Goal: Task Accomplishment & Management: Complete application form

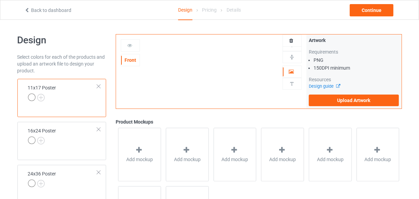
click at [209, 11] on div "Pricing" at bounding box center [209, 9] width 15 height 19
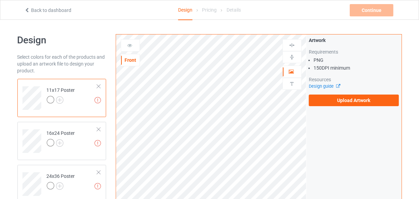
click at [340, 107] on div "Artwork Requirements PNG 150 DPI minimum Resources Design guide Upload Artwork" at bounding box center [353, 71] width 95 height 74
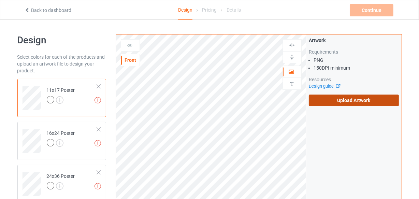
click at [341, 105] on label "Upload Artwork" at bounding box center [354, 100] width 90 height 12
click at [0, 0] on input "Upload Artwork" at bounding box center [0, 0] width 0 height 0
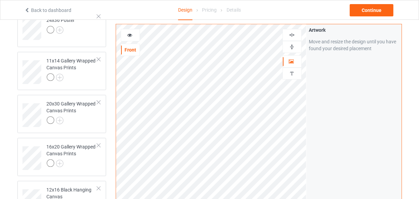
scroll to position [93, 0]
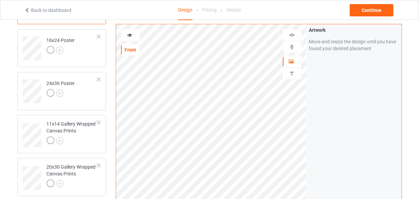
click at [293, 37] on img at bounding box center [291, 35] width 6 height 6
click at [291, 47] on img at bounding box center [291, 47] width 6 height 6
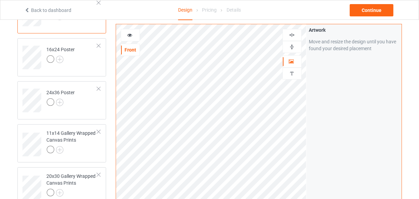
scroll to position [62, 0]
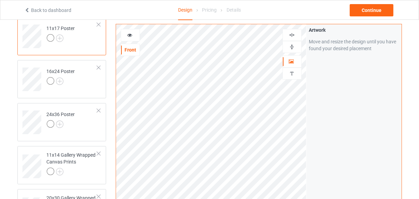
click at [290, 32] on img at bounding box center [291, 35] width 6 height 6
click at [291, 46] on img at bounding box center [291, 47] width 6 height 6
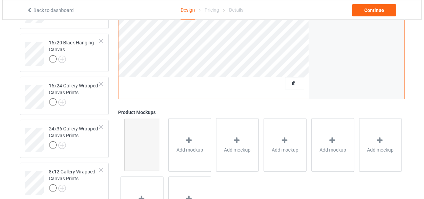
scroll to position [393, 0]
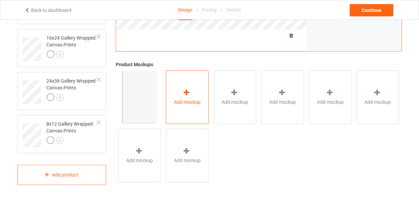
click at [183, 115] on div "Add mockup" at bounding box center [187, 98] width 43 height 54
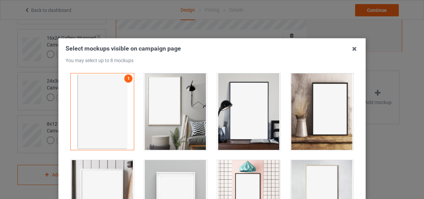
click at [178, 92] on div at bounding box center [175, 111] width 63 height 76
drag, startPoint x: 234, startPoint y: 111, endPoint x: 264, endPoint y: 114, distance: 29.8
click at [235, 111] on div at bounding box center [248, 111] width 63 height 76
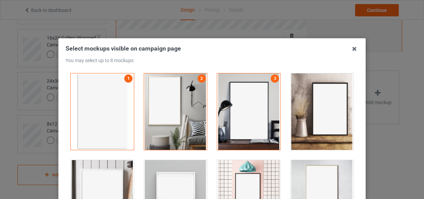
drag, startPoint x: 310, startPoint y: 113, endPoint x: 291, endPoint y: 127, distance: 24.0
click at [309, 115] on div at bounding box center [321, 111] width 63 height 76
drag, startPoint x: 91, startPoint y: 180, endPoint x: 133, endPoint y: 175, distance: 42.3
click at [95, 180] on div at bounding box center [102, 198] width 63 height 76
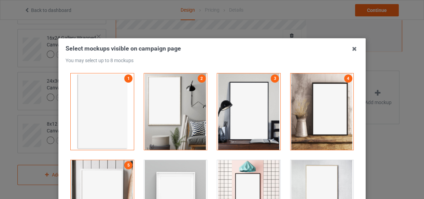
click at [163, 174] on div at bounding box center [175, 198] width 63 height 76
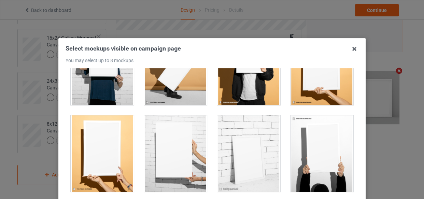
click at [95, 149] on div at bounding box center [102, 153] width 63 height 76
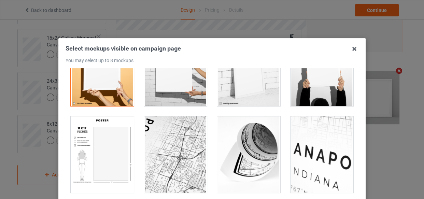
scroll to position [793, 0]
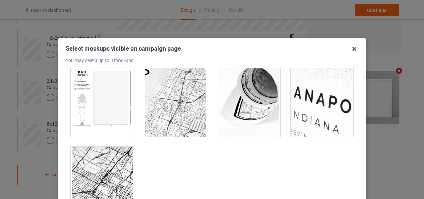
click at [98, 133] on div at bounding box center [102, 98] width 63 height 76
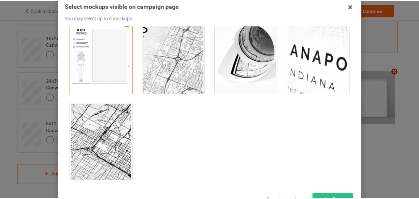
scroll to position [98, 0]
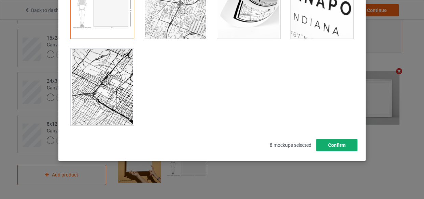
click at [323, 141] on button "Confirm" at bounding box center [336, 145] width 41 height 12
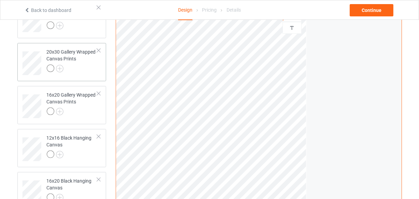
click at [73, 64] on div at bounding box center [72, 69] width 51 height 10
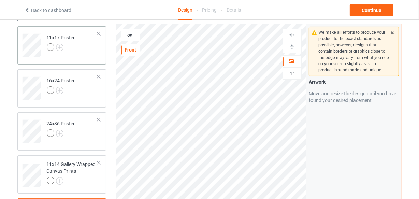
click at [74, 56] on td "11x17 Poster" at bounding box center [72, 43] width 58 height 28
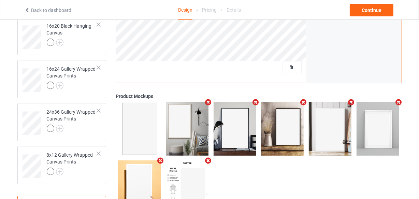
scroll to position [177, 0]
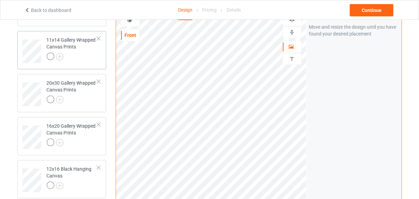
click at [83, 56] on div at bounding box center [72, 58] width 51 height 10
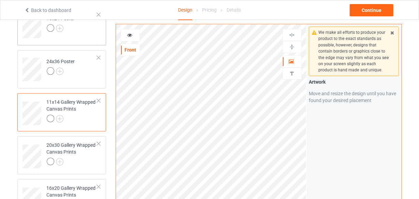
click at [81, 39] on div "16x24 Poster" at bounding box center [61, 26] width 89 height 38
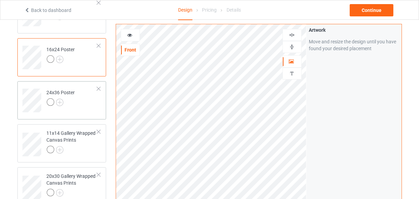
click at [76, 102] on td "24x36 Poster" at bounding box center [72, 98] width 58 height 28
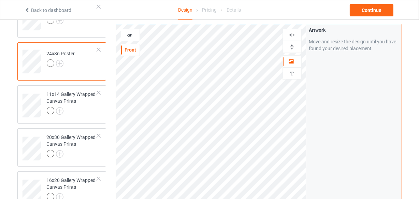
scroll to position [84, 0]
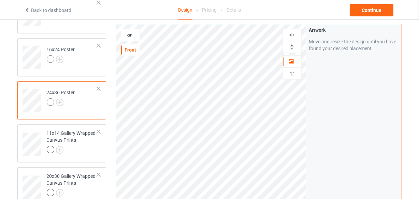
click at [79, 61] on td "16x24 Poster" at bounding box center [72, 55] width 58 height 28
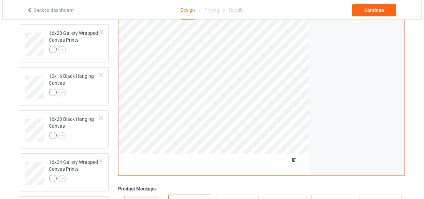
scroll to position [393, 0]
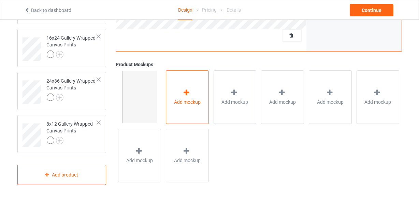
click at [190, 116] on div "Add mockup" at bounding box center [187, 98] width 43 height 54
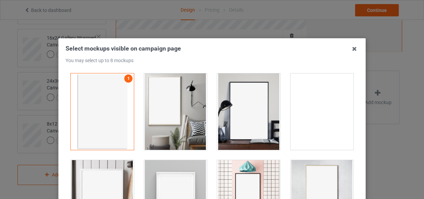
click at [177, 85] on div at bounding box center [175, 111] width 63 height 76
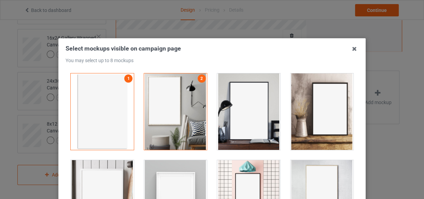
click at [235, 114] on div at bounding box center [248, 111] width 63 height 76
click at [317, 105] on div at bounding box center [321, 111] width 63 height 76
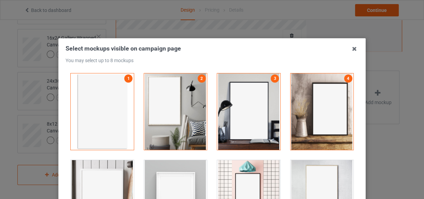
click at [118, 181] on div at bounding box center [102, 198] width 63 height 76
click at [166, 175] on div at bounding box center [175, 198] width 63 height 76
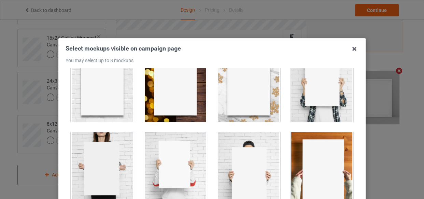
scroll to position [620, 0]
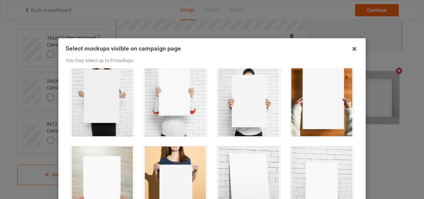
click at [170, 156] on div at bounding box center [175, 184] width 63 height 76
click at [104, 159] on div at bounding box center [102, 184] width 63 height 76
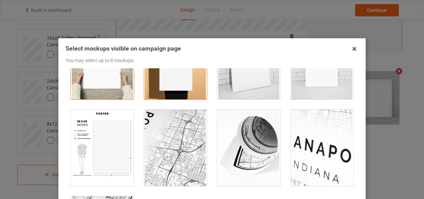
scroll to position [744, 0]
click at [102, 134] on div at bounding box center [102, 147] width 63 height 76
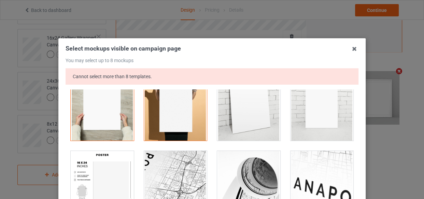
scroll to position [713, 0]
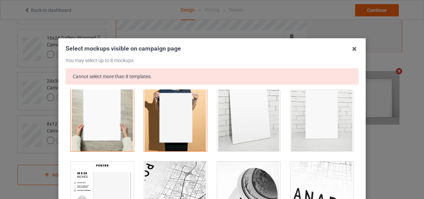
click at [113, 126] on div at bounding box center [102, 113] width 63 height 76
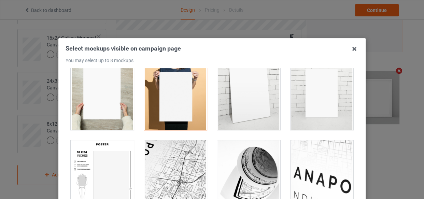
click at [104, 174] on div at bounding box center [102, 178] width 63 height 76
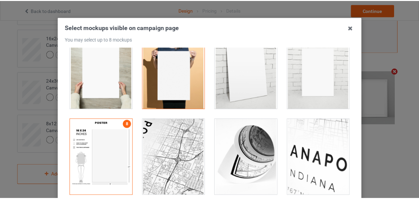
scroll to position [98, 0]
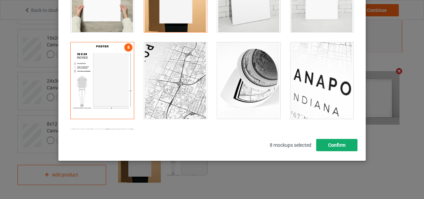
click at [338, 148] on button "Confirm" at bounding box center [336, 145] width 41 height 12
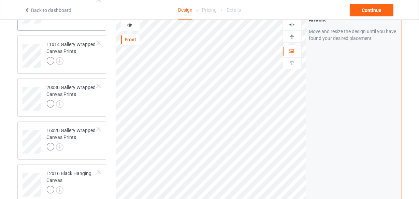
scroll to position [84, 0]
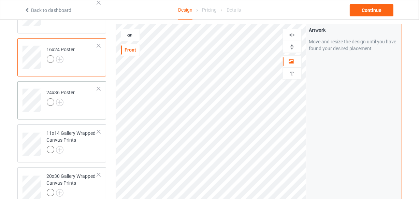
click at [85, 108] on td "24x36 Poster" at bounding box center [72, 98] width 58 height 28
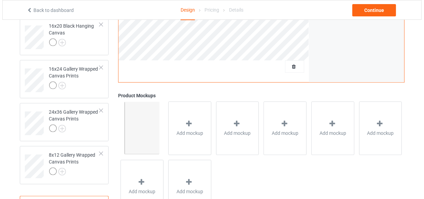
scroll to position [393, 0]
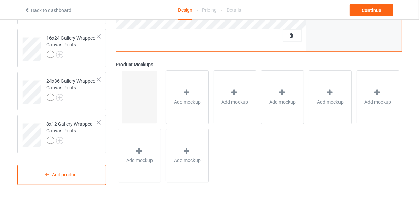
click at [191, 127] on div "Add mockup" at bounding box center [187, 156] width 48 height 58
click at [183, 111] on div "Add mockup" at bounding box center [187, 98] width 43 height 54
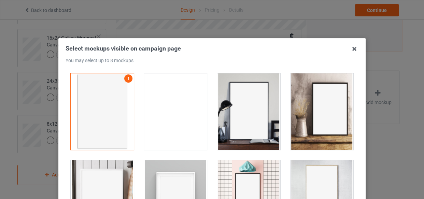
click at [162, 105] on div at bounding box center [175, 111] width 63 height 76
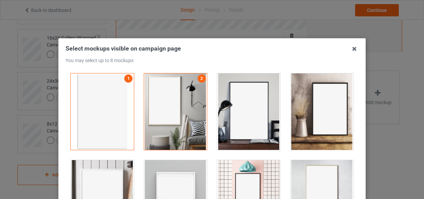
drag, startPoint x: 228, startPoint y: 116, endPoint x: 303, endPoint y: 115, distance: 75.4
click at [228, 116] on div at bounding box center [248, 111] width 63 height 76
drag, startPoint x: 303, startPoint y: 115, endPoint x: 298, endPoint y: 127, distance: 13.0
click at [304, 116] on div at bounding box center [321, 111] width 63 height 76
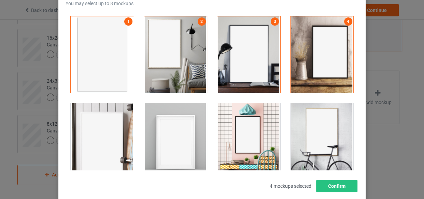
scroll to position [98, 0]
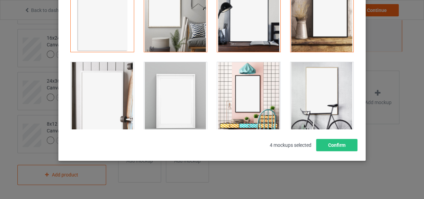
click at [87, 110] on div at bounding box center [102, 100] width 63 height 76
click at [170, 105] on div at bounding box center [175, 100] width 63 height 76
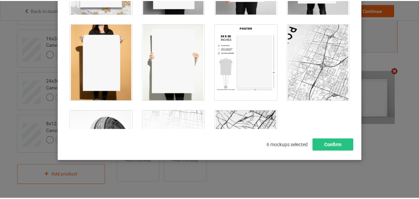
scroll to position [496, 0]
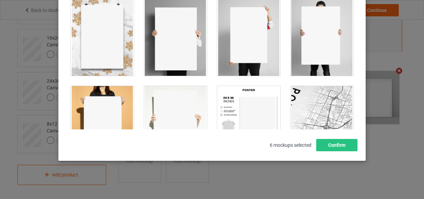
click at [246, 114] on div at bounding box center [248, 124] width 63 height 76
click at [92, 99] on div at bounding box center [102, 124] width 63 height 76
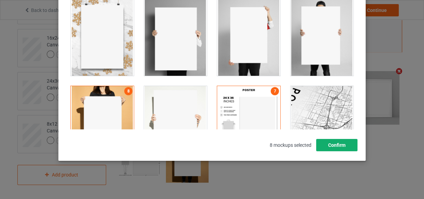
click at [336, 142] on button "Confirm" at bounding box center [336, 145] width 41 height 12
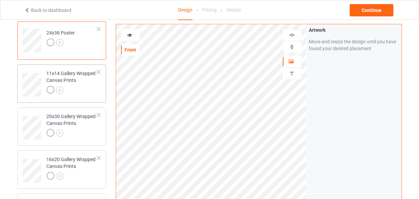
scroll to position [146, 0]
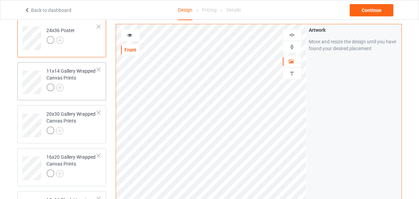
click at [77, 86] on div at bounding box center [72, 89] width 51 height 10
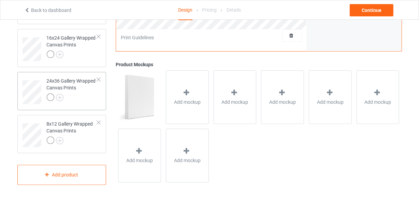
drag, startPoint x: 100, startPoint y: 123, endPoint x: 96, endPoint y: 123, distance: 3.4
click at [99, 123] on div at bounding box center [98, 122] width 5 height 5
click at [97, 123] on div at bounding box center [98, 122] width 5 height 5
click at [99, 122] on div at bounding box center [98, 122] width 5 height 5
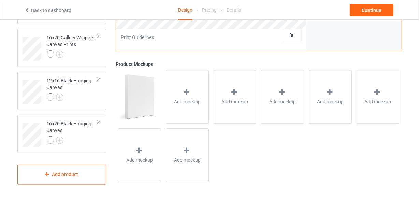
scroll to position [242, 0]
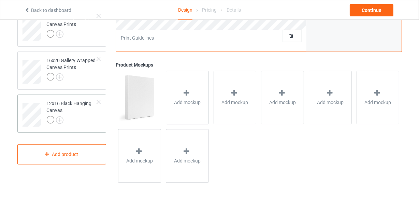
click at [98, 105] on td "12x16 Black Hanging Canvas" at bounding box center [72, 112] width 58 height 30
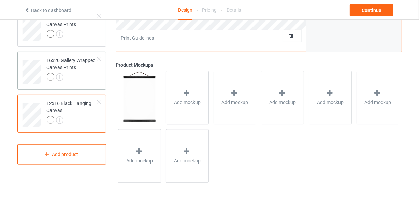
click at [98, 58] on div at bounding box center [98, 59] width 5 height 5
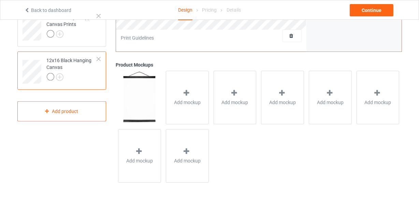
drag, startPoint x: 99, startPoint y: 57, endPoint x: 93, endPoint y: 62, distance: 7.5
click at [98, 57] on div at bounding box center [98, 59] width 5 height 5
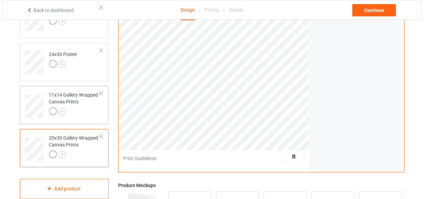
scroll to position [118, 0]
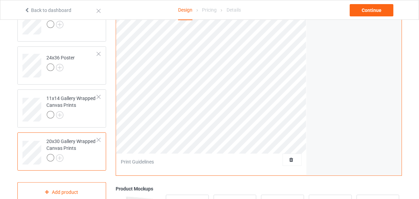
click at [98, 140] on div at bounding box center [98, 139] width 5 height 5
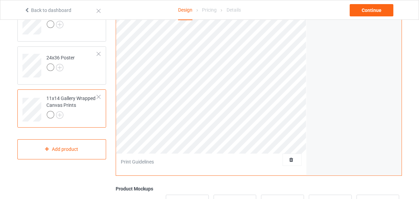
click at [99, 95] on div at bounding box center [98, 96] width 5 height 5
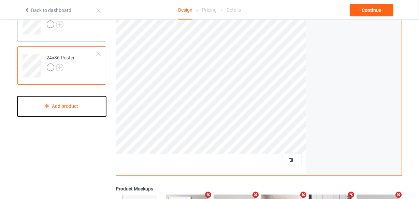
click at [58, 105] on div "Add product" at bounding box center [61, 106] width 89 height 20
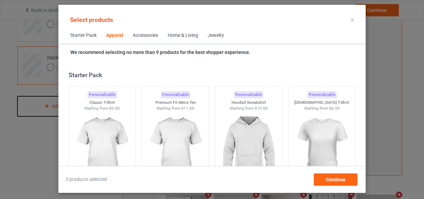
scroll to position [254, 0]
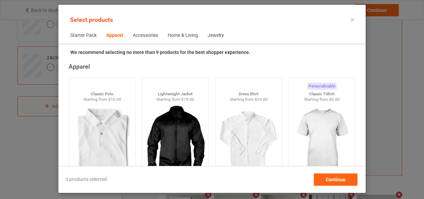
click at [178, 36] on div "Home & Living" at bounding box center [182, 35] width 30 height 7
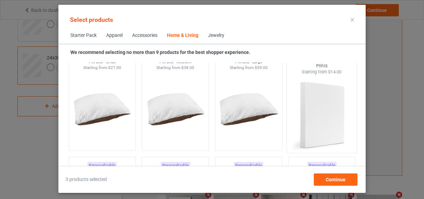
click at [330, 105] on img at bounding box center [321, 115] width 64 height 80
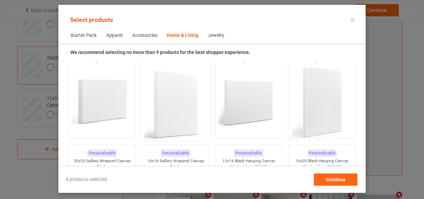
scroll to position [4563, 0]
click at [178, 95] on img at bounding box center [175, 102] width 64 height 80
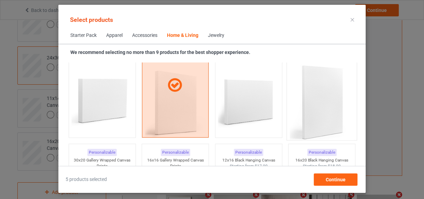
click at [336, 105] on img at bounding box center [321, 102] width 64 height 80
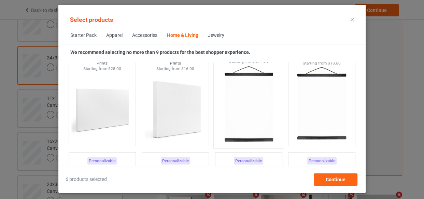
scroll to position [4656, 0]
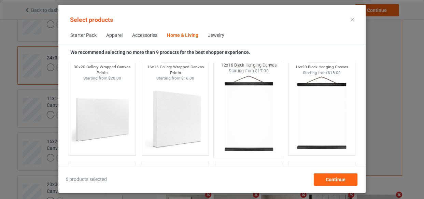
click at [235, 106] on img at bounding box center [248, 114] width 64 height 80
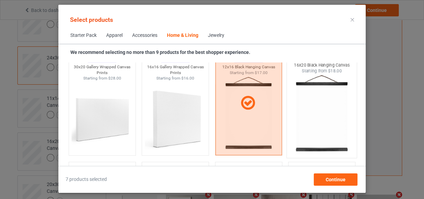
click at [302, 106] on img at bounding box center [321, 114] width 64 height 80
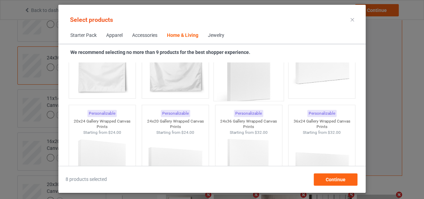
click at [241, 93] on img at bounding box center [248, 63] width 64 height 80
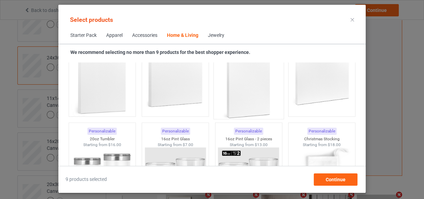
click at [239, 90] on img at bounding box center [248, 81] width 64 height 80
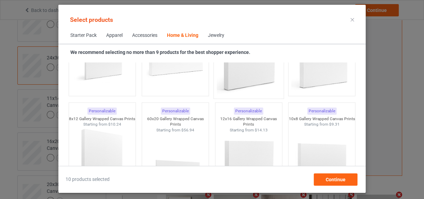
scroll to position [6113, 0]
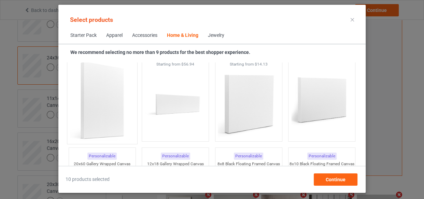
click at [102, 93] on img at bounding box center [102, 100] width 64 height 80
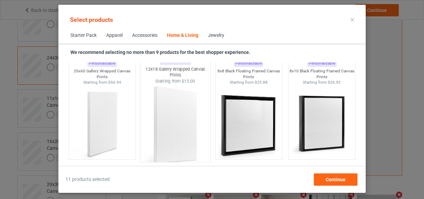
click at [172, 114] on img at bounding box center [175, 124] width 64 height 80
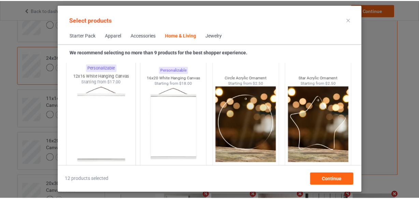
scroll to position [7238, 0]
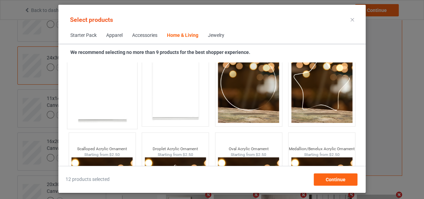
click at [112, 99] on img at bounding box center [102, 85] width 64 height 80
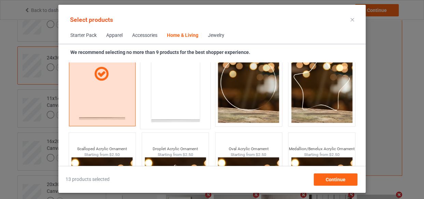
click at [170, 92] on img at bounding box center [175, 85] width 64 height 80
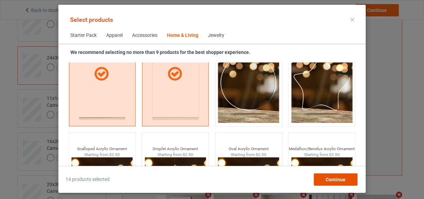
click at [330, 178] on span "Continue" at bounding box center [335, 179] width 20 height 5
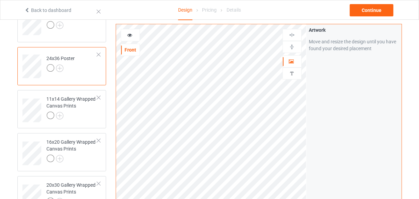
scroll to position [118, 0]
click at [84, 69] on td "24x36 Poster" at bounding box center [72, 63] width 58 height 28
click at [80, 115] on div at bounding box center [72, 116] width 51 height 10
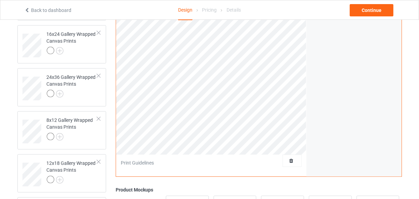
scroll to position [211, 0]
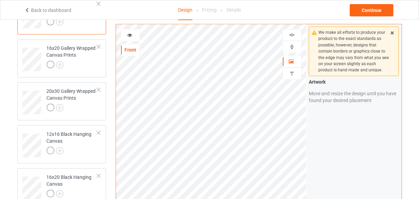
click at [293, 34] on img at bounding box center [291, 35] width 6 height 6
click at [293, 49] on img at bounding box center [291, 47] width 6 height 6
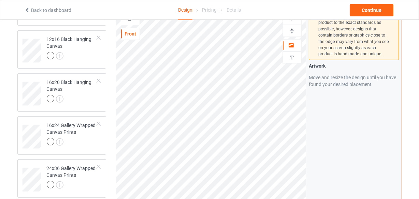
scroll to position [273, 0]
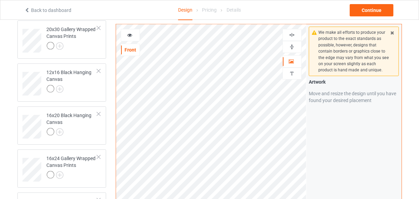
click at [292, 35] on img at bounding box center [291, 35] width 6 height 6
click at [291, 46] on img at bounding box center [291, 47] width 6 height 6
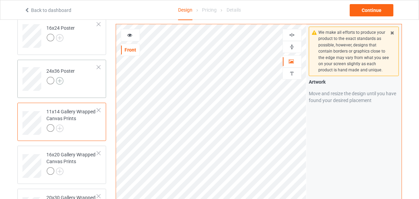
scroll to position [124, 0]
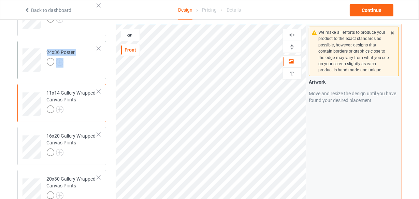
drag, startPoint x: 98, startPoint y: 91, endPoint x: 80, endPoint y: 73, distance: 25.8
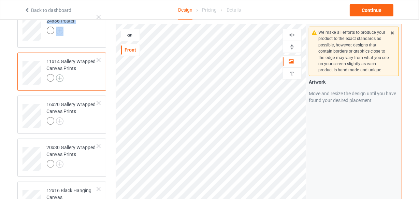
scroll to position [155, 0]
click at [61, 78] on img at bounding box center [60, 79] width 8 height 8
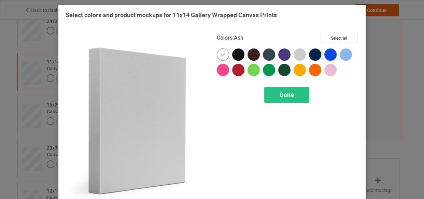
click at [297, 55] on div at bounding box center [299, 54] width 12 height 12
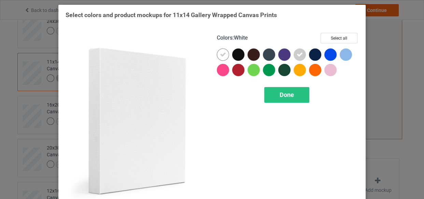
click at [217, 57] on div at bounding box center [223, 54] width 12 height 12
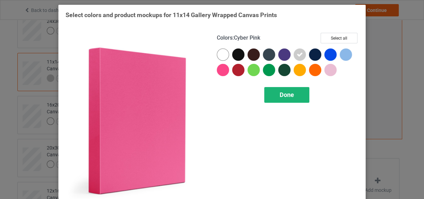
click at [290, 95] on span "Done" at bounding box center [286, 94] width 14 height 7
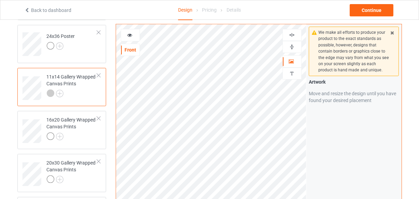
scroll to position [155, 0]
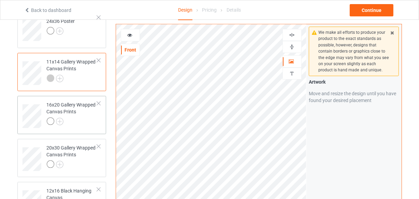
click at [78, 121] on div at bounding box center [72, 122] width 51 height 10
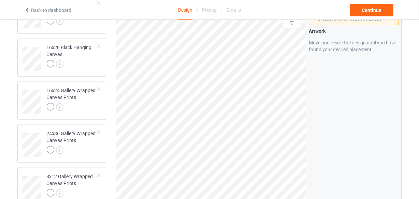
scroll to position [186, 0]
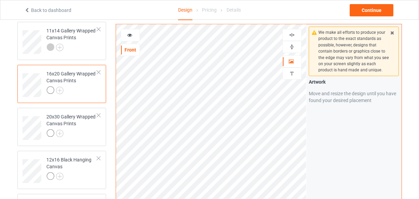
drag, startPoint x: 293, startPoint y: 30, endPoint x: 291, endPoint y: 38, distance: 7.8
click at [293, 31] on div at bounding box center [291, 35] width 19 height 12
click at [290, 47] on img at bounding box center [291, 47] width 6 height 6
click at [292, 35] on img at bounding box center [291, 35] width 6 height 6
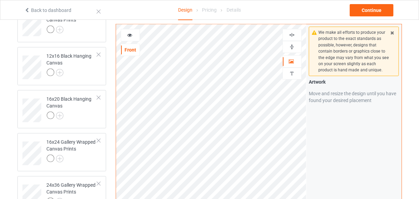
scroll to position [279, 0]
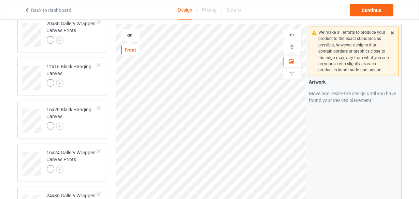
drag, startPoint x: 296, startPoint y: 35, endPoint x: 292, endPoint y: 37, distance: 4.3
click at [296, 35] on div at bounding box center [292, 35] width 18 height 6
click at [292, 47] on img at bounding box center [291, 47] width 6 height 6
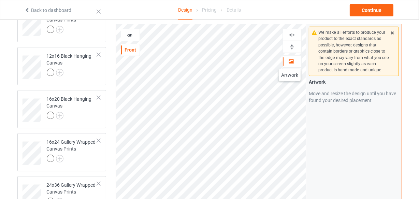
scroll to position [248, 0]
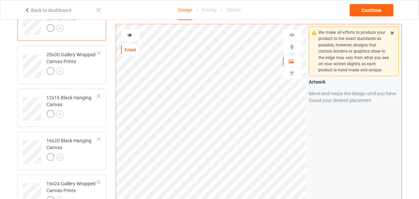
click at [293, 32] on img at bounding box center [291, 35] width 6 height 6
click at [293, 48] on img at bounding box center [291, 47] width 6 height 6
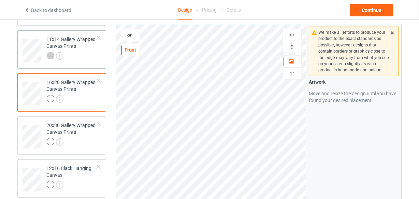
scroll to position [186, 0]
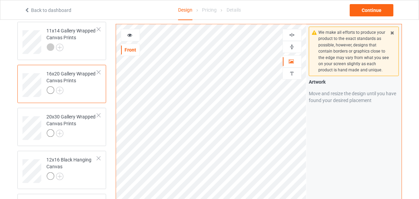
click at [80, 86] on div at bounding box center [72, 91] width 51 height 10
click at [61, 92] on img at bounding box center [60, 91] width 8 height 8
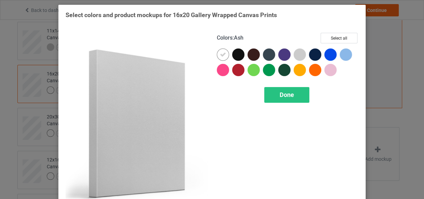
click at [299, 54] on div at bounding box center [299, 54] width 12 height 12
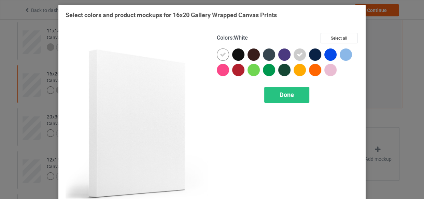
drag, startPoint x: 220, startPoint y: 54, endPoint x: 226, endPoint y: 68, distance: 15.6
click at [220, 54] on icon at bounding box center [223, 54] width 6 height 6
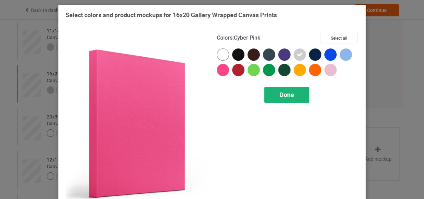
click at [285, 92] on span "Done" at bounding box center [286, 94] width 14 height 7
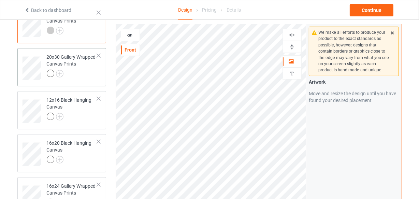
scroll to position [248, 0]
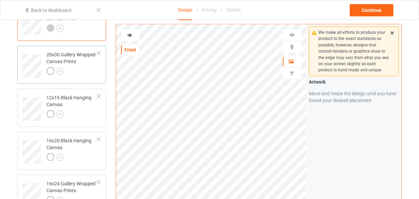
click at [74, 66] on div "20x30 Gallery Wrapped Canvas Prints" at bounding box center [72, 62] width 51 height 23
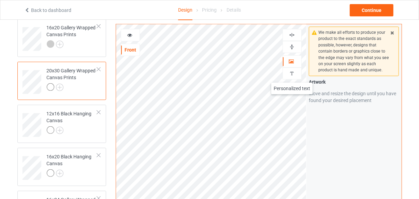
scroll to position [217, 0]
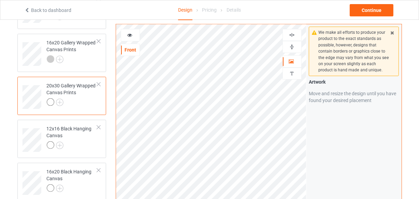
click at [291, 38] on div at bounding box center [291, 35] width 19 height 12
click at [291, 47] on img at bounding box center [291, 47] width 6 height 6
click at [292, 33] on img at bounding box center [291, 35] width 6 height 6
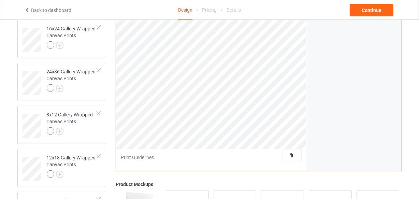
scroll to position [248, 0]
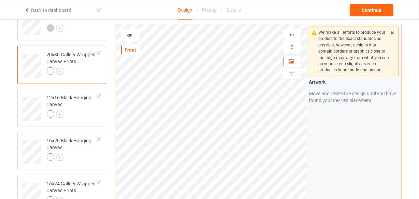
click at [292, 35] on img at bounding box center [291, 35] width 6 height 6
click at [291, 45] on img at bounding box center [291, 47] width 6 height 6
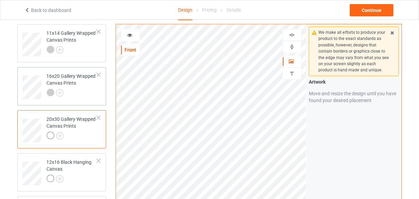
scroll to position [186, 0]
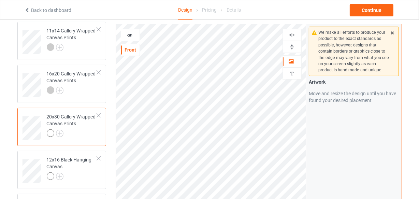
click at [76, 136] on div at bounding box center [72, 134] width 51 height 10
click at [61, 135] on img at bounding box center [60, 134] width 8 height 8
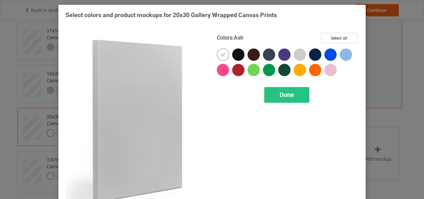
click at [297, 54] on div at bounding box center [299, 54] width 12 height 12
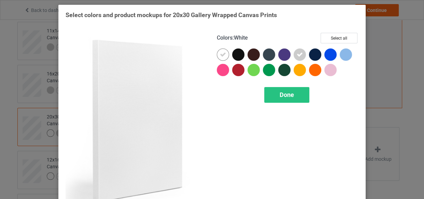
click at [220, 54] on icon at bounding box center [223, 54] width 6 height 6
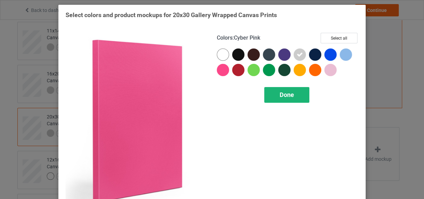
click at [278, 100] on div "Done" at bounding box center [286, 95] width 45 height 16
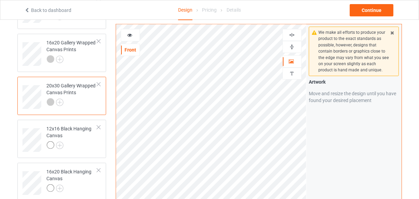
scroll to position [248, 0]
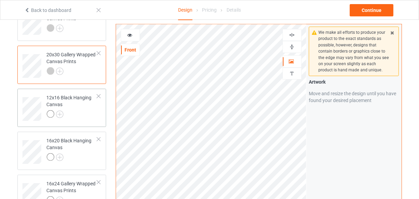
click at [76, 112] on div at bounding box center [72, 115] width 51 height 10
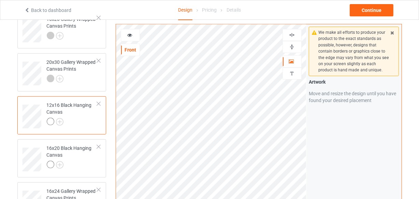
scroll to position [186, 0]
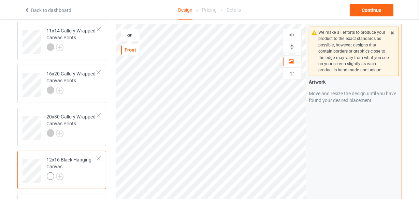
click at [292, 35] on img at bounding box center [291, 35] width 6 height 6
click at [291, 47] on img at bounding box center [291, 47] width 6 height 6
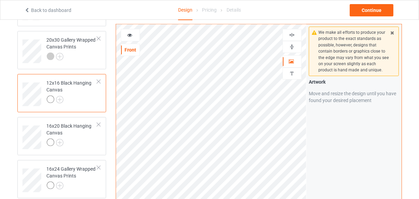
scroll to position [248, 0]
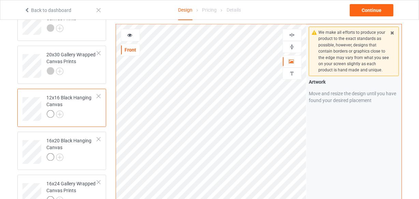
click at [293, 36] on img at bounding box center [291, 35] width 6 height 6
click at [290, 47] on img at bounding box center [291, 47] width 6 height 6
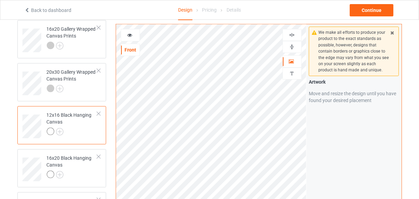
scroll to position [217, 0]
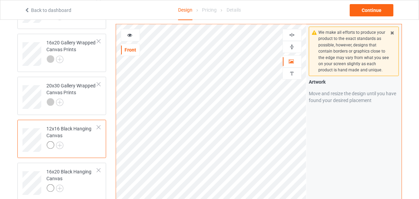
click at [291, 37] on img at bounding box center [291, 35] width 6 height 6
click at [290, 47] on img at bounding box center [291, 47] width 6 height 6
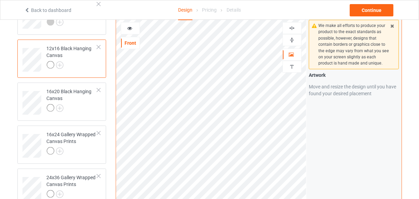
scroll to position [248, 0]
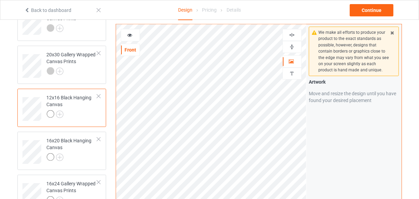
click at [293, 34] on img at bounding box center [291, 35] width 6 height 6
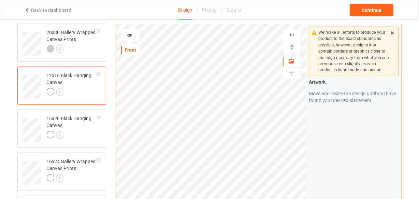
scroll to position [306, 0]
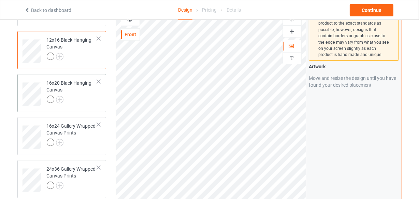
click at [78, 105] on td "16x20 Black Hanging Canvas" at bounding box center [72, 92] width 58 height 30
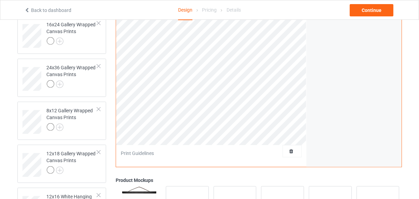
scroll to position [430, 0]
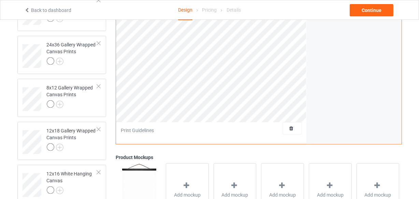
click at [303, 133] on div "Print quality: Great ( 13.60 " x 20.41 " @ 255 DPI) Front Artwork Personalized …" at bounding box center [211, 14] width 190 height 259
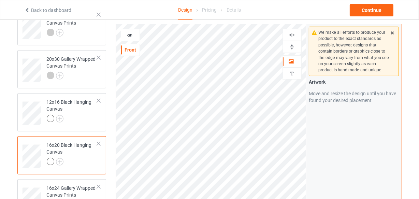
click at [294, 34] on img at bounding box center [291, 35] width 6 height 6
click at [290, 46] on img at bounding box center [291, 47] width 6 height 6
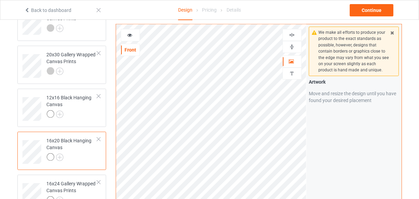
scroll to position [212, 0]
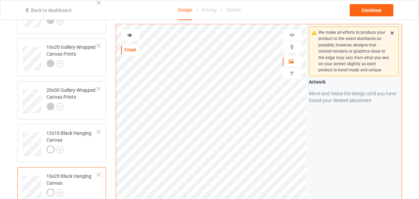
click at [292, 35] on img at bounding box center [291, 35] width 6 height 6
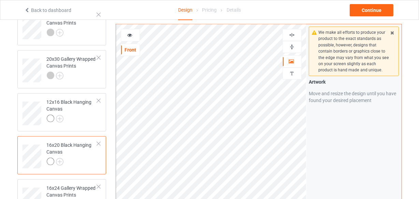
click at [293, 43] on div at bounding box center [291, 47] width 19 height 12
click at [292, 44] on img at bounding box center [291, 47] width 6 height 6
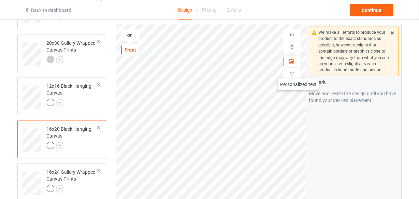
scroll to position [212, 0]
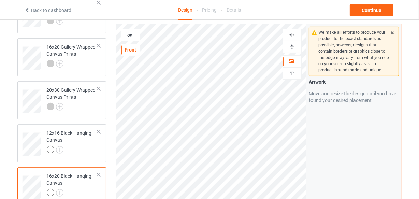
click at [292, 33] on img at bounding box center [291, 35] width 6 height 6
click at [293, 37] on img at bounding box center [291, 35] width 6 height 6
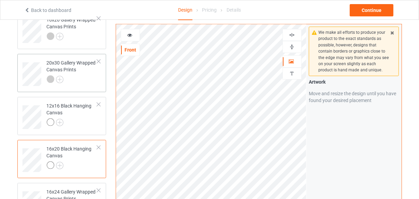
scroll to position [274, 0]
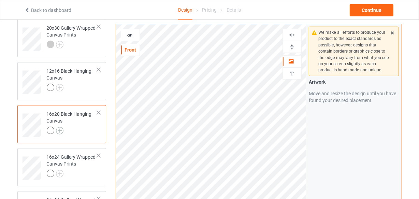
click at [59, 126] on div "16x20 Black Hanging Canvas" at bounding box center [72, 121] width 51 height 23
click at [60, 128] on img at bounding box center [60, 131] width 8 height 8
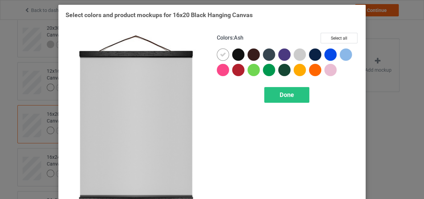
click at [295, 55] on div at bounding box center [299, 54] width 12 height 12
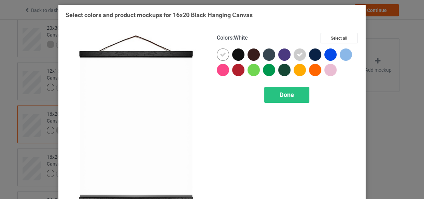
click at [222, 54] on icon at bounding box center [223, 54] width 6 height 6
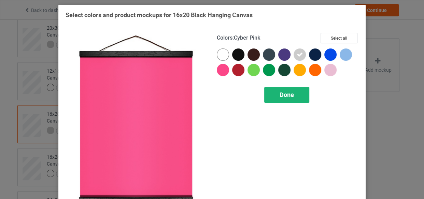
click at [279, 91] on span "Done" at bounding box center [286, 94] width 14 height 7
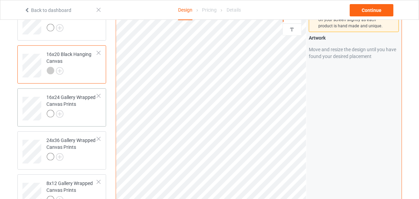
scroll to position [337, 0]
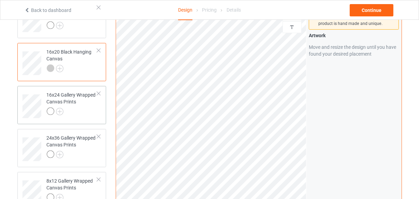
click at [83, 110] on div at bounding box center [72, 112] width 51 height 10
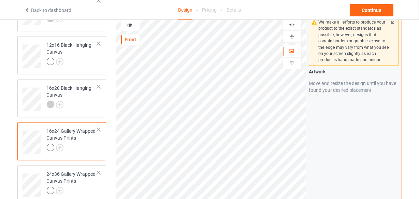
scroll to position [243, 0]
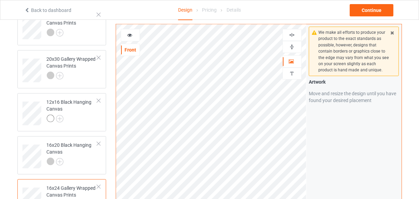
click at [291, 37] on img at bounding box center [291, 35] width 6 height 6
click at [292, 46] on img at bounding box center [291, 47] width 6 height 6
click at [292, 47] on img at bounding box center [291, 47] width 6 height 6
click at [290, 34] on img at bounding box center [291, 35] width 6 height 6
click at [292, 48] on img at bounding box center [291, 47] width 6 height 6
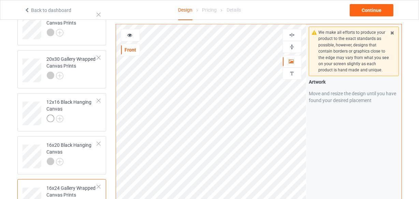
click at [292, 48] on img at bounding box center [291, 47] width 6 height 6
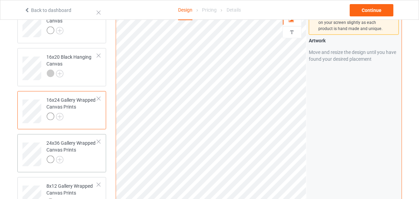
scroll to position [368, 0]
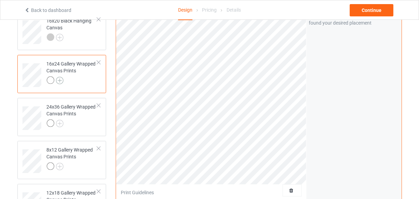
click at [60, 82] on img at bounding box center [60, 81] width 8 height 8
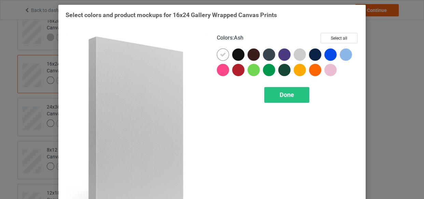
drag, startPoint x: 293, startPoint y: 55, endPoint x: 229, endPoint y: 63, distance: 65.1
click at [293, 55] on div at bounding box center [299, 54] width 12 height 12
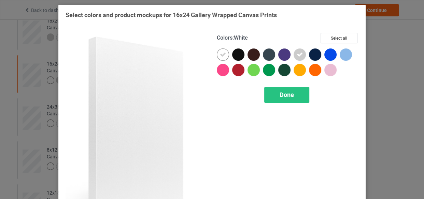
click at [224, 56] on div at bounding box center [223, 54] width 12 height 12
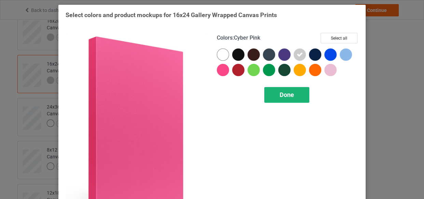
click at [275, 93] on div "Done" at bounding box center [286, 95] width 45 height 16
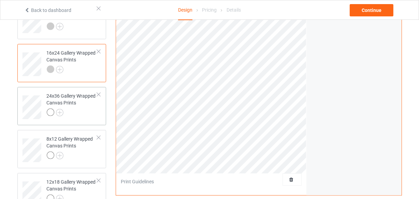
scroll to position [399, 0]
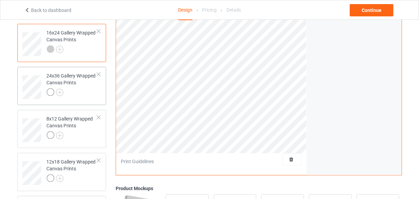
click at [89, 85] on div "24x36 Gallery Wrapped Canvas Prints" at bounding box center [72, 83] width 51 height 23
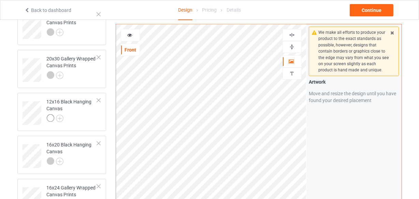
scroll to position [212, 0]
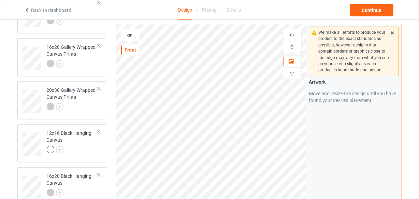
drag, startPoint x: 292, startPoint y: 35, endPoint x: 290, endPoint y: 42, distance: 6.8
click at [292, 36] on img at bounding box center [291, 35] width 6 height 6
click at [288, 49] on div at bounding box center [292, 47] width 18 height 6
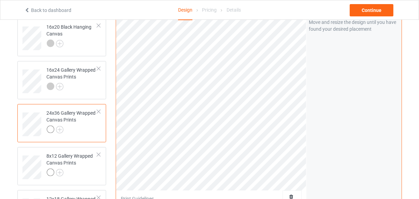
scroll to position [368, 0]
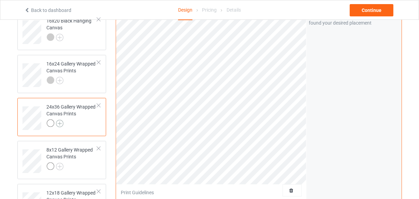
click at [61, 120] on img at bounding box center [60, 124] width 8 height 8
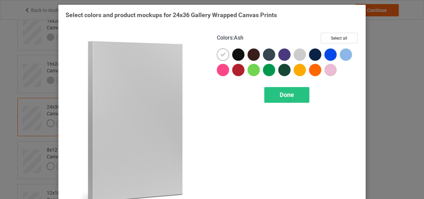
drag, startPoint x: 299, startPoint y: 53, endPoint x: 263, endPoint y: 66, distance: 38.8
click at [298, 53] on div at bounding box center [299, 54] width 12 height 12
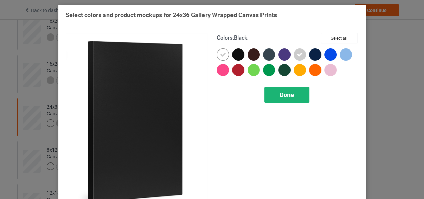
click at [220, 53] on icon at bounding box center [223, 54] width 6 height 6
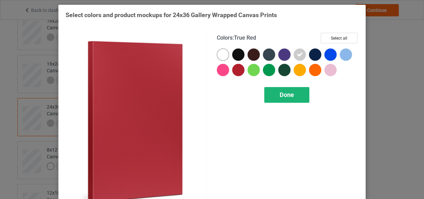
click at [283, 99] on div "Done" at bounding box center [286, 95] width 45 height 16
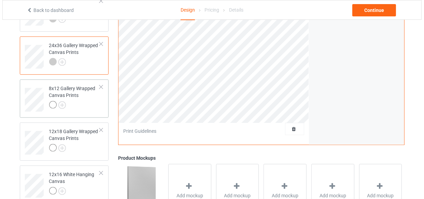
scroll to position [430, 0]
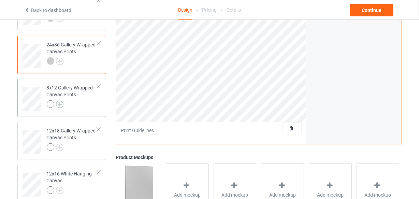
click at [61, 103] on img at bounding box center [60, 105] width 8 height 8
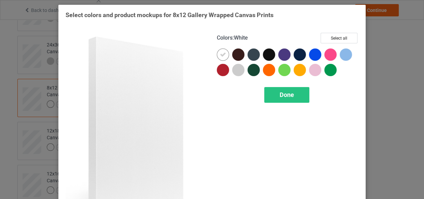
click at [47, 116] on div "Select colors and product mockups for 8x12 Gallery Wrapped Canvas Prints Colors…" at bounding box center [212, 99] width 424 height 199
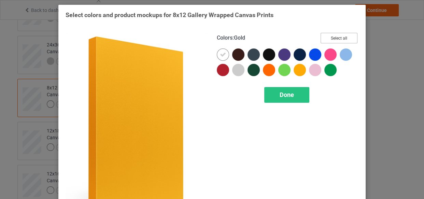
click at [334, 39] on button "Select all" at bounding box center [338, 38] width 37 height 11
click at [333, 36] on button "Reset to Default" at bounding box center [332, 38] width 49 height 11
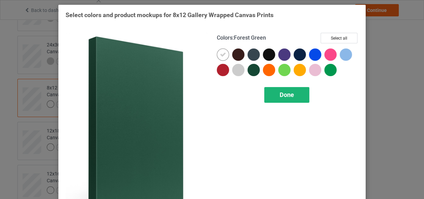
click at [287, 91] on span "Done" at bounding box center [286, 94] width 14 height 7
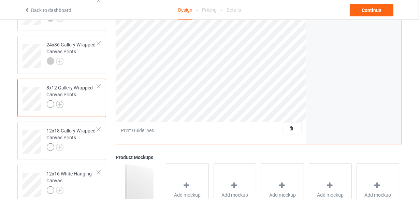
click at [60, 103] on img at bounding box center [60, 105] width 8 height 8
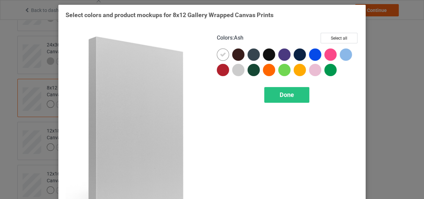
click at [239, 70] on div at bounding box center [238, 70] width 12 height 12
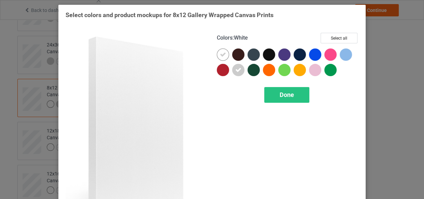
click at [222, 51] on icon at bounding box center [223, 54] width 6 height 6
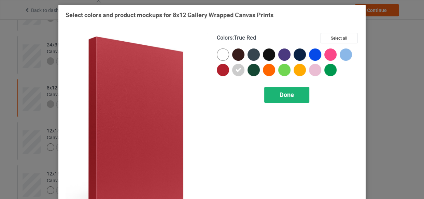
click at [276, 95] on div "Done" at bounding box center [286, 95] width 45 height 16
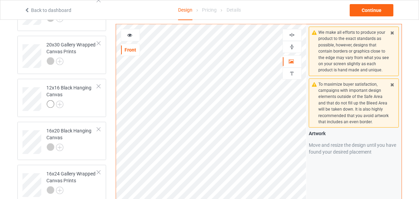
scroll to position [212, 0]
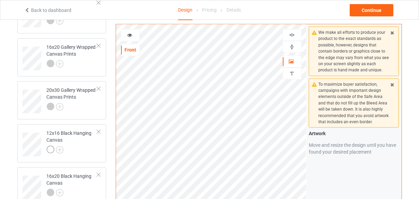
click at [293, 35] on img at bounding box center [291, 35] width 6 height 6
click at [292, 46] on img at bounding box center [291, 47] width 6 height 6
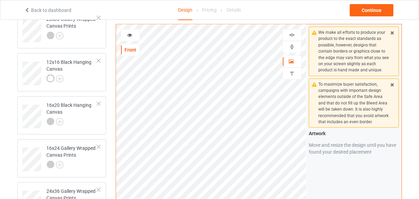
scroll to position [243, 0]
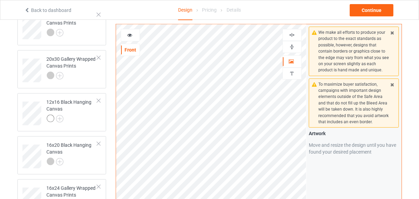
click at [292, 45] on img at bounding box center [291, 47] width 6 height 6
click at [293, 32] on img at bounding box center [291, 35] width 6 height 6
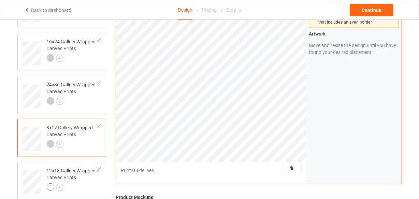
scroll to position [399, 0]
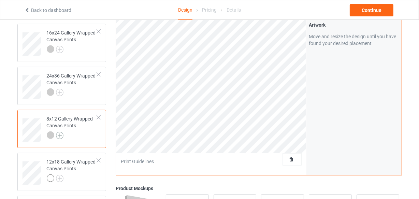
click at [61, 135] on img at bounding box center [60, 136] width 8 height 8
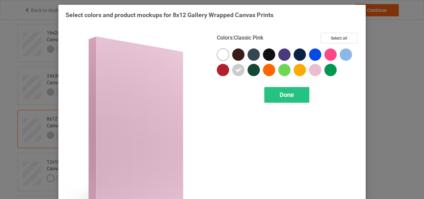
click at [386, 44] on div "Select colors and product mockups for 8x12 Gallery Wrapped Canvas Prints Colors…" at bounding box center [212, 99] width 424 height 199
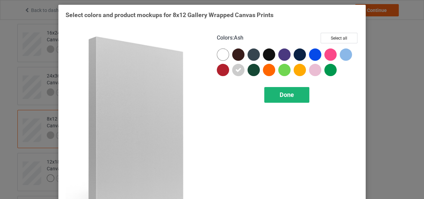
click at [272, 91] on div "Done" at bounding box center [286, 95] width 45 height 16
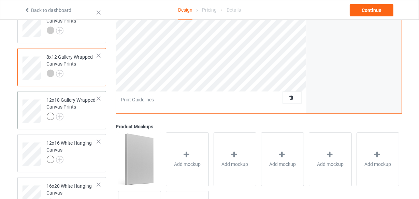
click at [76, 119] on div at bounding box center [72, 118] width 51 height 10
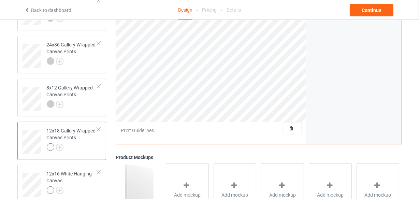
scroll to position [274, 0]
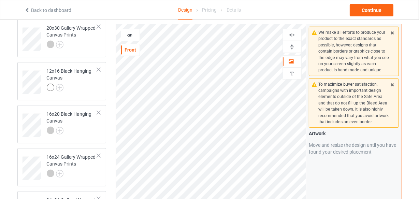
click at [293, 37] on img at bounding box center [291, 35] width 6 height 6
click at [291, 45] on img at bounding box center [291, 47] width 6 height 6
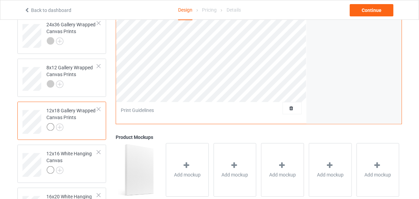
scroll to position [460, 0]
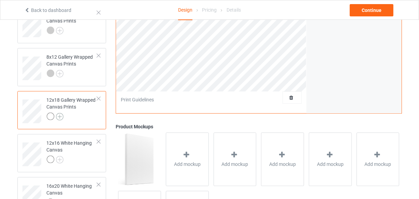
click at [61, 115] on img at bounding box center [60, 117] width 8 height 8
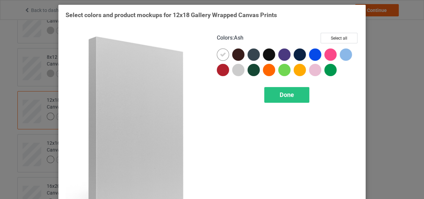
click at [240, 71] on div at bounding box center [238, 70] width 12 height 12
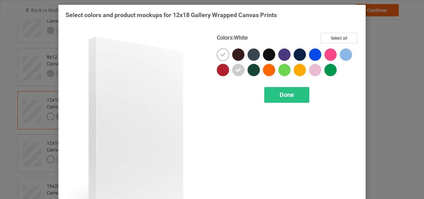
click at [224, 52] on div at bounding box center [223, 54] width 12 height 12
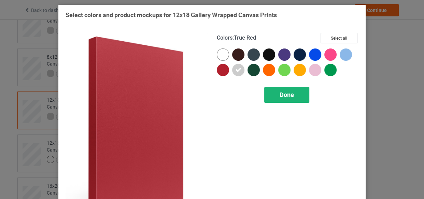
click at [281, 96] on span "Done" at bounding box center [286, 94] width 14 height 7
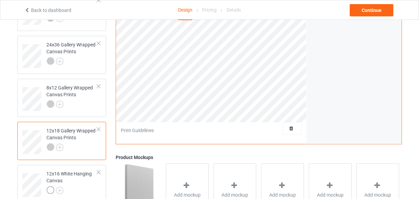
scroll to position [491, 0]
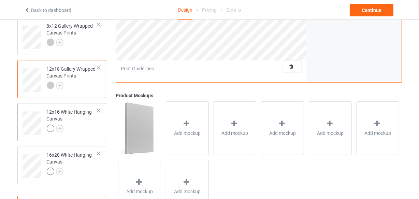
click at [78, 121] on div "12x16 White Hanging Canvas" at bounding box center [72, 119] width 51 height 23
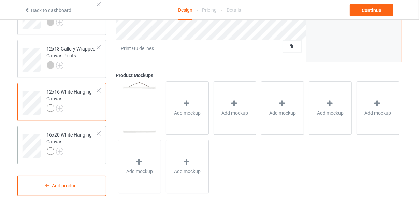
scroll to position [522, 0]
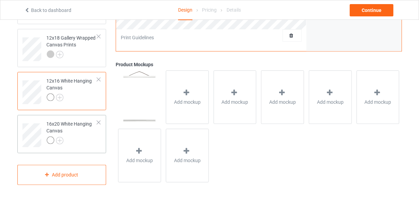
click at [73, 137] on div at bounding box center [72, 141] width 51 height 10
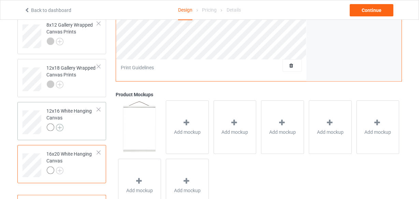
scroll to position [522, 0]
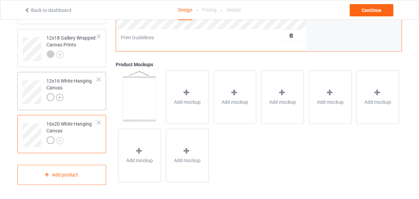
click at [58, 96] on img at bounding box center [60, 98] width 8 height 8
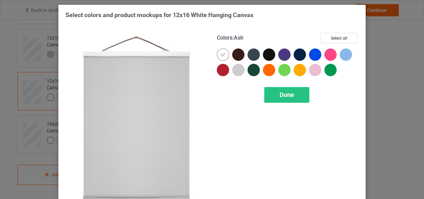
click at [235, 68] on div at bounding box center [238, 70] width 12 height 12
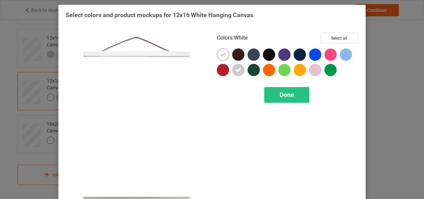
click at [222, 55] on icon at bounding box center [223, 54] width 6 height 6
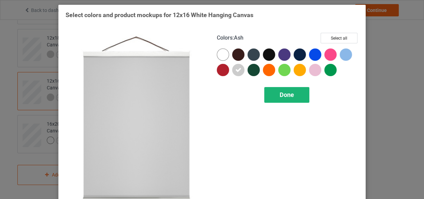
click at [273, 96] on div "Done" at bounding box center [286, 95] width 45 height 16
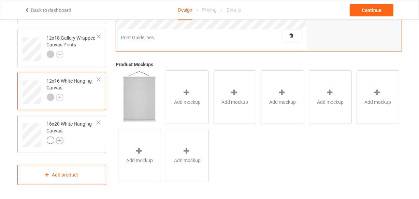
click at [61, 142] on img at bounding box center [60, 141] width 8 height 8
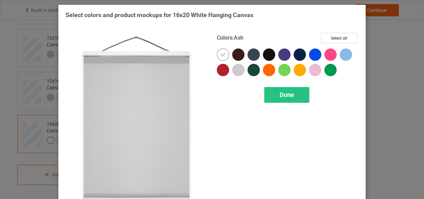
click at [233, 71] on div at bounding box center [238, 70] width 12 height 12
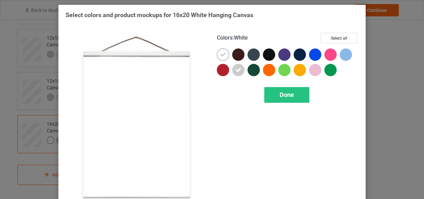
click at [217, 51] on div at bounding box center [223, 54] width 12 height 12
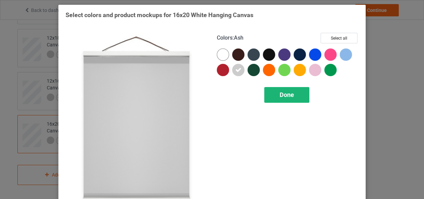
click at [279, 94] on span "Done" at bounding box center [286, 94] width 14 height 7
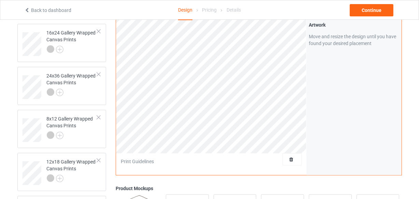
scroll to position [243, 0]
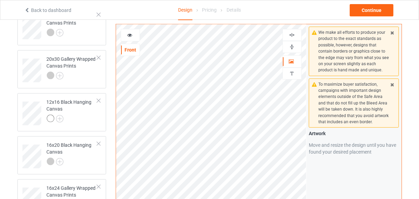
click at [292, 37] on img at bounding box center [291, 35] width 6 height 6
click at [294, 48] on img at bounding box center [291, 47] width 6 height 6
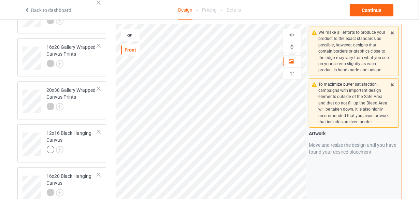
scroll to position [119, 0]
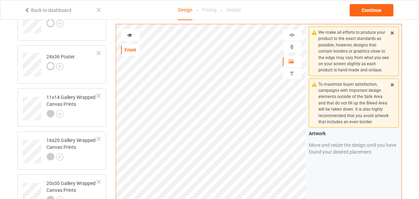
click at [291, 33] on img at bounding box center [291, 35] width 6 height 6
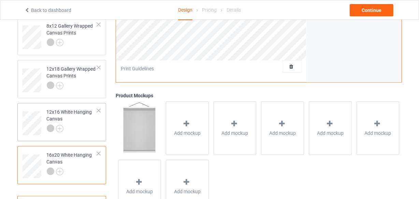
scroll to position [522, 0]
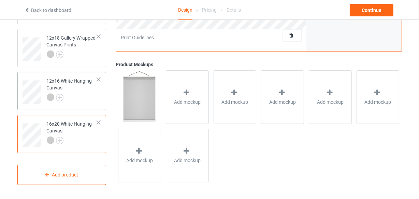
click at [77, 101] on div at bounding box center [72, 98] width 51 height 10
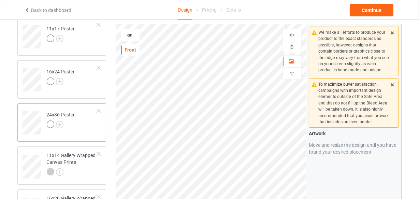
scroll to position [124, 0]
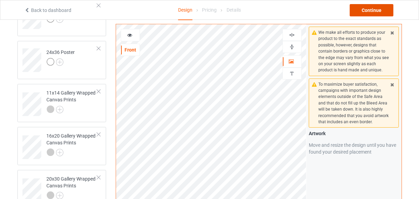
click at [368, 10] on div "Continue" at bounding box center [372, 10] width 44 height 12
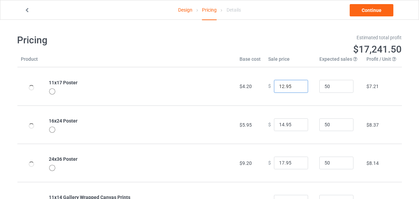
click at [296, 84] on input "12.95" at bounding box center [291, 86] width 34 height 13
type input "13.95"
click at [296, 84] on input "13.95" at bounding box center [291, 86] width 34 height 13
type input "15.95"
click at [297, 122] on input "15.95" at bounding box center [291, 124] width 34 height 13
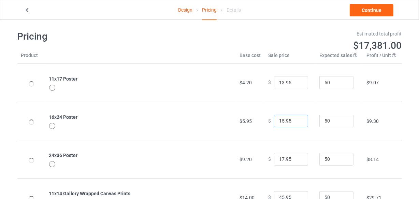
scroll to position [62, 0]
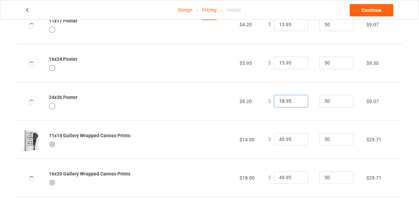
type input "18.95"
click at [296, 100] on input "18.95" at bounding box center [291, 101] width 34 height 13
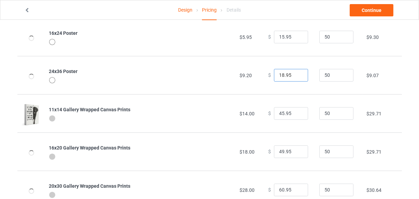
scroll to position [124, 0]
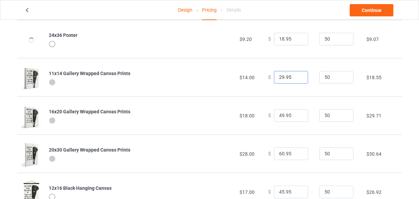
click at [296, 78] on input "29.95" at bounding box center [291, 77] width 34 height 13
click at [296, 78] on input "28.95" at bounding box center [291, 77] width 34 height 13
click at [296, 78] on input "27.95" at bounding box center [291, 77] width 34 height 13
click at [296, 78] on input "26.95" at bounding box center [291, 77] width 34 height 13
click at [296, 78] on input "25.95" at bounding box center [291, 77] width 34 height 13
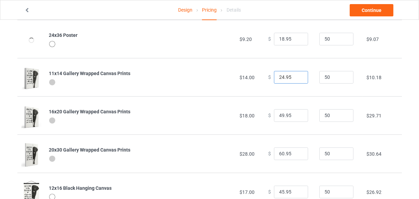
type input "24.95"
click at [296, 78] on input "24.95" at bounding box center [291, 77] width 34 height 13
click at [295, 116] on input "43.95" at bounding box center [291, 115] width 34 height 13
click at [294, 116] on input "41.95" at bounding box center [291, 115] width 34 height 13
click at [295, 116] on input "32.95" at bounding box center [291, 115] width 34 height 13
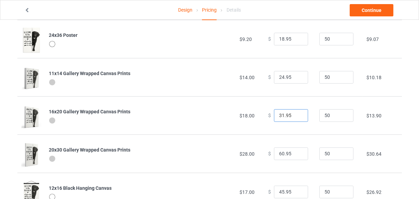
click at [296, 116] on input "31.95" at bounding box center [291, 115] width 34 height 13
click at [296, 116] on input "30.95" at bounding box center [291, 115] width 34 height 13
click at [296, 116] on input "29.95" at bounding box center [291, 115] width 34 height 13
type input "28.95"
click at [296, 116] on input "28.95" at bounding box center [291, 115] width 34 height 13
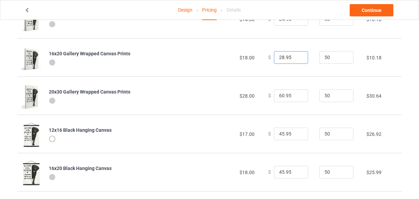
scroll to position [186, 0]
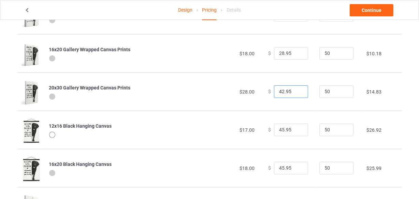
click at [297, 92] on input "42.95" at bounding box center [291, 91] width 34 height 13
click at [297, 92] on input "41.95" at bounding box center [291, 91] width 34 height 13
click at [297, 92] on input "40.95" at bounding box center [291, 91] width 34 height 13
click at [297, 92] on input "39.95" at bounding box center [291, 91] width 34 height 13
type input "38.95"
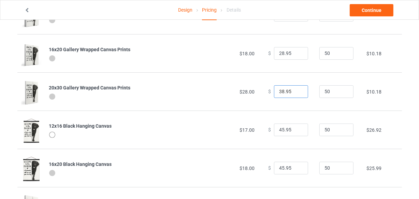
click at [297, 92] on input "38.95" at bounding box center [291, 91] width 34 height 13
click at [297, 131] on input "30.95" at bounding box center [291, 129] width 34 height 13
click at [297, 131] on input "29.95" at bounding box center [291, 129] width 34 height 13
click at [297, 131] on input "28.95" at bounding box center [291, 129] width 34 height 13
type input "27.95"
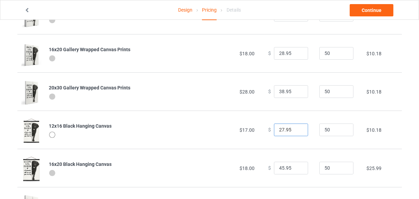
click at [297, 131] on input "27.95" at bounding box center [291, 129] width 34 height 13
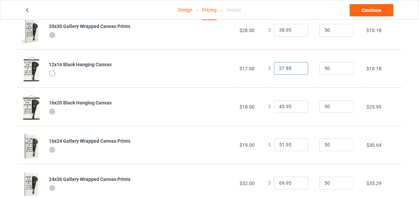
scroll to position [248, 0]
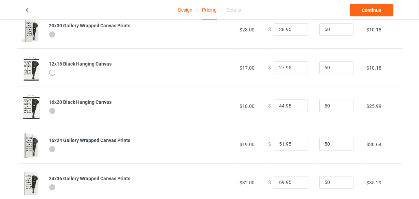
click at [297, 107] on input "44.95" at bounding box center [291, 106] width 34 height 13
click at [297, 107] on input "43.95" at bounding box center [291, 106] width 34 height 13
click at [297, 107] on input "32.95" at bounding box center [291, 106] width 34 height 13
click at [297, 107] on input "31.95" at bounding box center [291, 106] width 34 height 13
click at [297, 107] on input "30.95" at bounding box center [291, 106] width 34 height 13
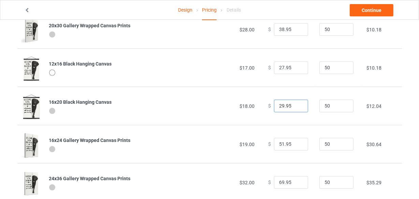
click at [297, 107] on input "29.95" at bounding box center [291, 106] width 34 height 13
type input "28.95"
click at [297, 107] on input "28.95" at bounding box center [291, 106] width 34 height 13
click at [296, 145] on input "33.95" at bounding box center [291, 144] width 34 height 13
click at [296, 145] on input "32.95" at bounding box center [291, 144] width 34 height 13
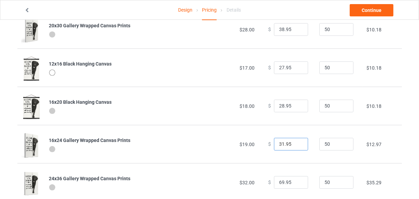
click at [296, 145] on input "31.95" at bounding box center [291, 144] width 34 height 13
click at [296, 145] on input "30.95" at bounding box center [291, 144] width 34 height 13
type input "29.95"
click at [296, 145] on input "29.95" at bounding box center [291, 144] width 34 height 13
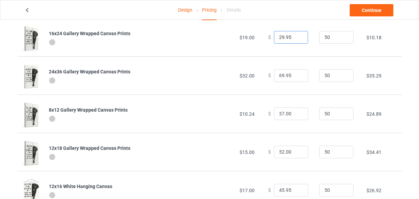
scroll to position [372, 0]
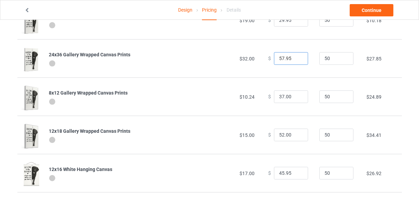
click at [296, 59] on input "57.95" at bounding box center [291, 58] width 34 height 13
click at [296, 59] on input "56.95" at bounding box center [291, 58] width 34 height 13
click at [296, 59] on input "55.95" at bounding box center [291, 58] width 34 height 13
click at [296, 59] on input "54.95" at bounding box center [291, 58] width 34 height 13
click at [296, 59] on input "43.95" at bounding box center [291, 58] width 34 height 13
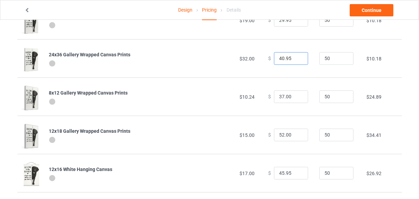
click at [296, 59] on input "40.95" at bounding box center [291, 58] width 34 height 13
click at [296, 56] on input "41.95" at bounding box center [291, 58] width 34 height 13
type input "42.95"
click at [296, 56] on input "42.95" at bounding box center [291, 58] width 34 height 13
click at [296, 97] on input "36" at bounding box center [291, 96] width 34 height 13
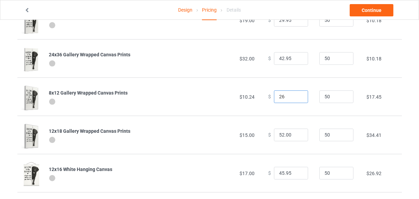
click at [296, 97] on input "26" at bounding box center [291, 96] width 34 height 13
click at [296, 97] on input "25" at bounding box center [291, 96] width 34 height 13
click at [296, 97] on input "24" at bounding box center [291, 96] width 34 height 13
click at [296, 97] on input "23" at bounding box center [291, 96] width 34 height 13
click at [296, 97] on input "22" at bounding box center [291, 96] width 34 height 13
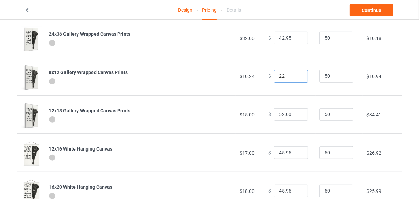
scroll to position [403, 0]
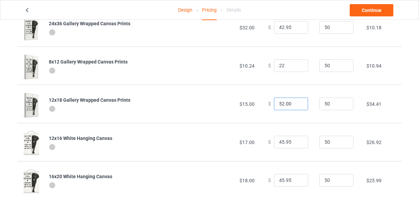
type input "22.00"
click at [296, 104] on input "31" at bounding box center [291, 104] width 34 height 13
click at [296, 104] on input "30" at bounding box center [291, 104] width 34 height 13
click at [296, 104] on input "29" at bounding box center [291, 104] width 34 height 13
click at [296, 104] on input "28" at bounding box center [291, 104] width 34 height 13
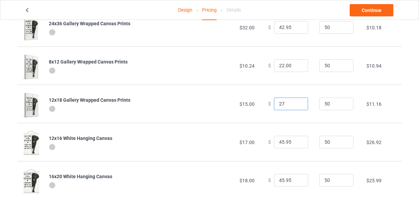
click at [296, 104] on input "27" at bounding box center [291, 104] width 34 height 13
click at [296, 104] on input "26" at bounding box center [291, 104] width 34 height 13
type input "26.00"
click at [296, 143] on input "26.95" at bounding box center [291, 142] width 34 height 13
type input "27.95"
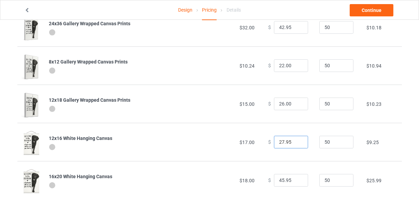
click at [295, 139] on input "27.95" at bounding box center [291, 142] width 34 height 13
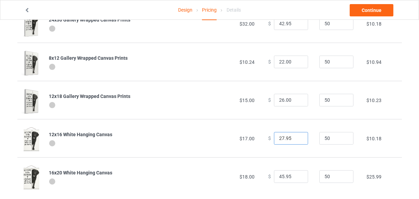
scroll to position [417, 0]
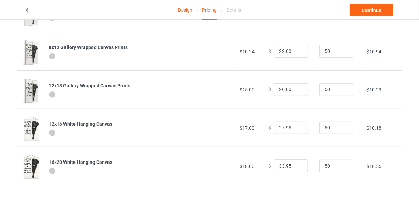
click at [296, 166] on input "33.95" at bounding box center [291, 166] width 34 height 13
click at [296, 167] on input "32.95" at bounding box center [291, 166] width 34 height 13
click at [296, 167] on input "31.95" at bounding box center [291, 166] width 34 height 13
click at [296, 167] on input "30.95" at bounding box center [291, 166] width 34 height 13
click at [296, 167] on input "29.95" at bounding box center [291, 166] width 34 height 13
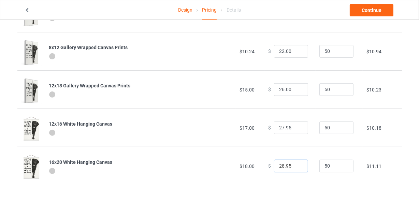
type input "28.95"
click at [296, 167] on input "28.95" at bounding box center [291, 166] width 34 height 13
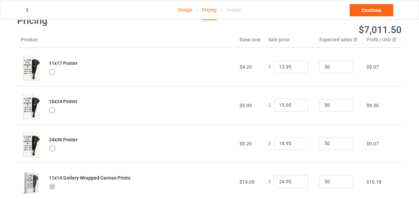
scroll to position [0, 0]
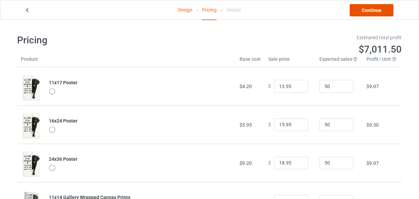
click at [378, 12] on link "Continue" at bounding box center [372, 10] width 44 height 12
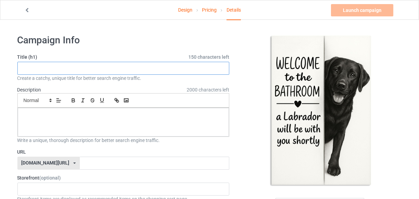
click at [81, 68] on input "text" at bounding box center [123, 68] width 212 height 13
click at [100, 68] on input "text" at bounding box center [123, 68] width 212 height 13
paste input "Welcome to the bathroom a Papillon will be with you shortly"
drag, startPoint x: 83, startPoint y: 66, endPoint x: 100, endPoint y: 71, distance: 17.6
click at [100, 68] on input "Welcome to the bathroom a Papillon will be with you shortly" at bounding box center [123, 68] width 212 height 13
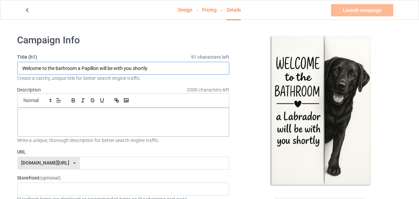
paste input "Labrador"
click at [102, 66] on input "Welcome to the bathroom a Labrador will be with you shortly" at bounding box center [123, 68] width 212 height 13
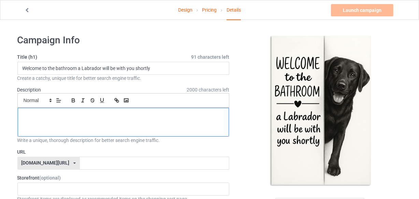
click at [91, 108] on div at bounding box center [123, 122] width 211 height 29
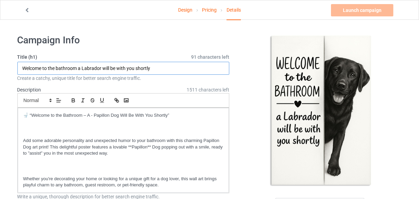
drag, startPoint x: 82, startPoint y: 67, endPoint x: 101, endPoint y: 68, distance: 18.5
click at [101, 68] on input "Welcome to the bathroom a Labrador will be with you shortly" at bounding box center [123, 68] width 212 height 13
paste input "🚽 “Welcome to the Bathroom – A - Papillon Dog Will Be With You Shortly” Add som…"
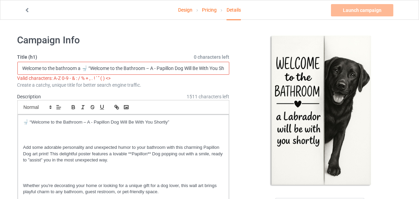
scroll to position [0, 70]
type input "Welcome to the bathroom a Labrador will be with you shortly"
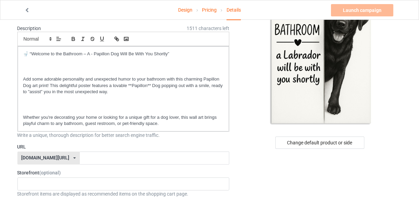
scroll to position [62, 0]
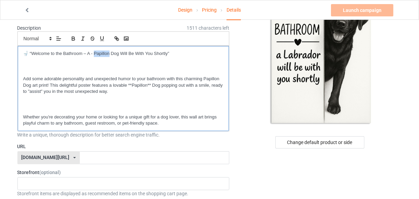
drag, startPoint x: 94, startPoint y: 51, endPoint x: 109, endPoint y: 54, distance: 15.2
click at [109, 54] on p "🚽 “Welcome to the Bathroom – A - Papillon Dog Will Be With You Shortly”" at bounding box center [123, 53] width 200 height 6
click at [139, 64] on p at bounding box center [123, 66] width 200 height 6
drag, startPoint x: 136, startPoint y: 85, endPoint x: 146, endPoint y: 85, distance: 10.2
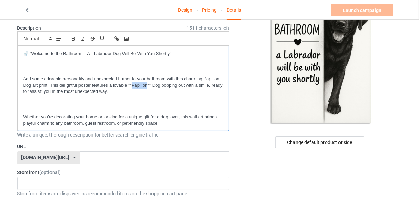
click at [146, 85] on p "Add some adorable personality and unexpected humor to your bathroom with this c…" at bounding box center [123, 85] width 200 height 19
drag, startPoint x: 207, startPoint y: 77, endPoint x: 220, endPoint y: 77, distance: 13.6
click at [220, 77] on p "Add some adorable personality and unexpected humor to your bathroom with this c…" at bounding box center [123, 85] width 200 height 19
drag, startPoint x: 204, startPoint y: 76, endPoint x: 218, endPoint y: 76, distance: 14.7
click at [218, 76] on p "Add some adorable personality and unexpected humor to your bathroom with this c…" at bounding box center [123, 85] width 200 height 19
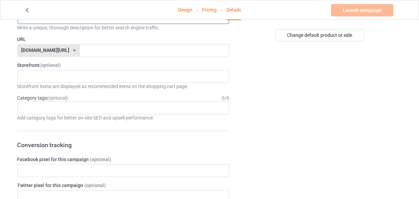
scroll to position [93, 0]
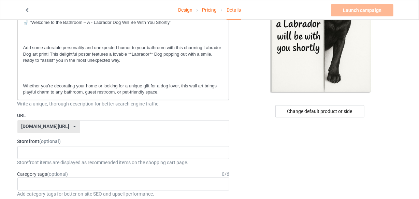
drag, startPoint x: 95, startPoint y: 117, endPoint x: 95, endPoint y: 121, distance: 4.1
click at [95, 117] on label "URL" at bounding box center [123, 115] width 212 height 7
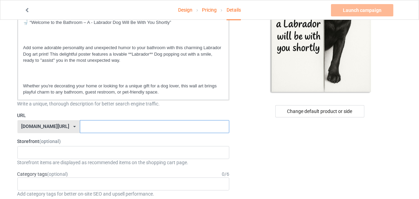
click at [95, 121] on input "text" at bounding box center [154, 126] width 149 height 13
click at [94, 124] on input "text" at bounding box center [154, 126] width 149 height 13
paste input "Labrador"
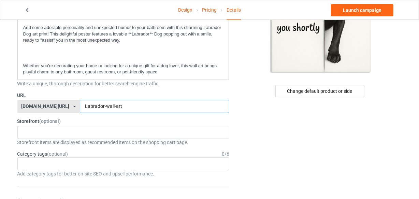
scroll to position [124, 0]
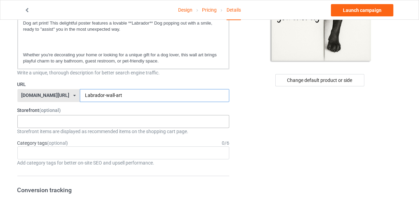
type input "Labrador-wall-art"
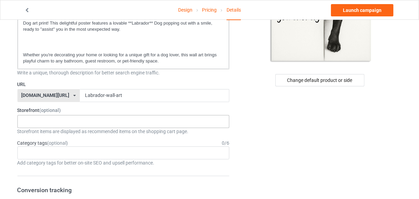
click at [44, 119] on div "LOOFDOGS 6625e2e5548ffa0031acfe30" at bounding box center [123, 121] width 212 height 13
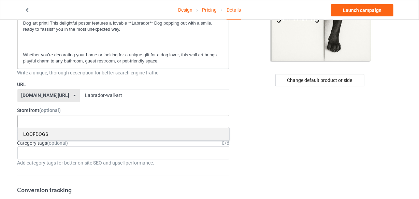
click at [43, 135] on div "LOOFDOGS" at bounding box center [123, 134] width 211 height 13
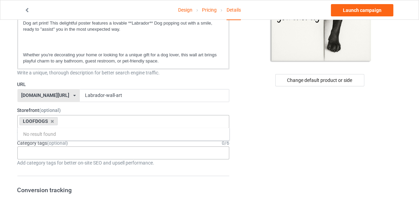
click at [56, 154] on div "Age > [DEMOGRAPHIC_DATA] > 1 Age > [DEMOGRAPHIC_DATA] Months > 1 Month Age > [D…" at bounding box center [123, 152] width 212 height 13
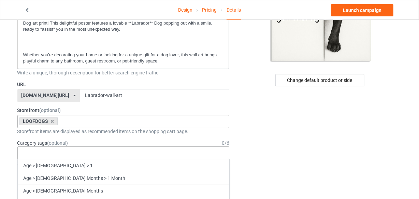
type input "O"
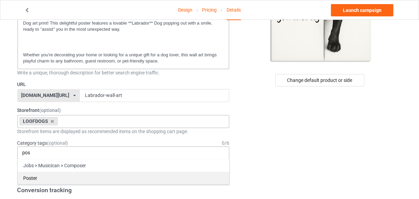
type input "pos"
click at [34, 179] on div "Poster" at bounding box center [123, 178] width 211 height 13
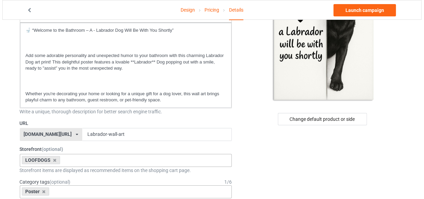
scroll to position [0, 0]
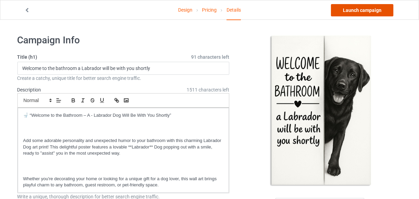
click at [364, 14] on link "Launch campaign" at bounding box center [362, 10] width 62 height 12
